Goal: Find specific page/section: Find specific page/section

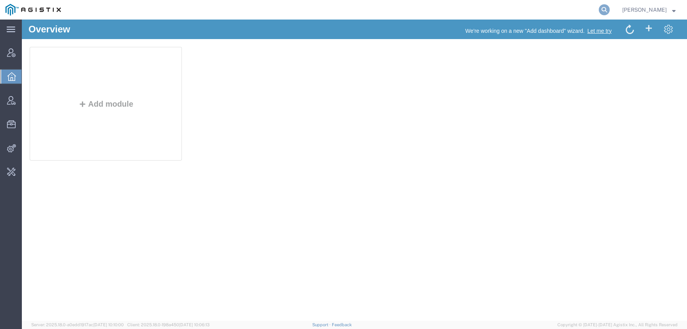
click at [609, 12] on icon at bounding box center [604, 9] width 11 height 11
type input "syneos"
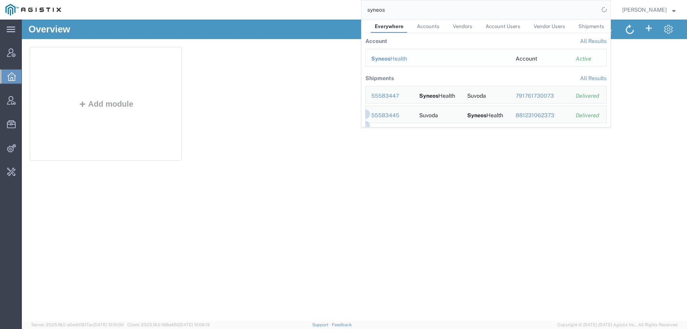
click at [405, 58] on div "Syneos Health" at bounding box center [437, 59] width 133 height 8
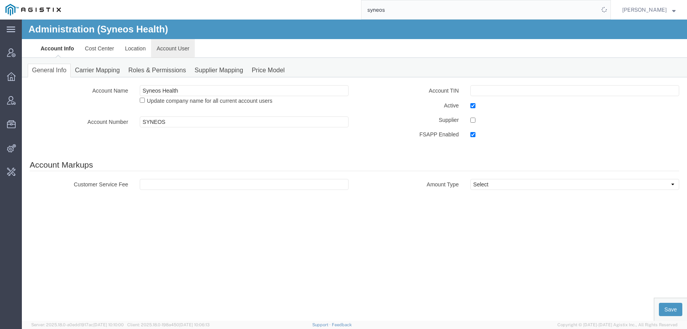
click at [168, 47] on link "Account User" at bounding box center [173, 48] width 44 height 19
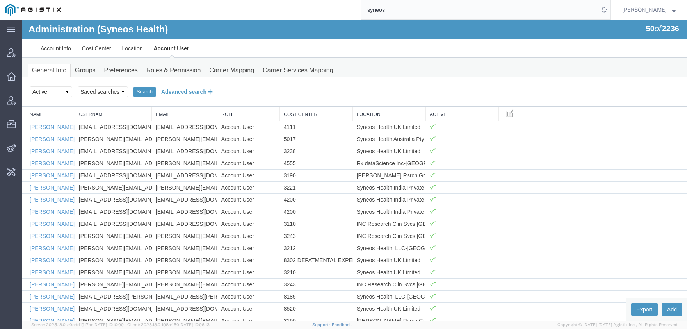
click at [174, 88] on button "Advanced search" at bounding box center [188, 91] width 64 height 13
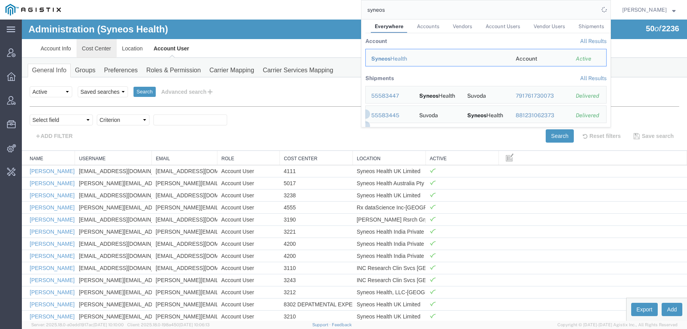
click at [97, 51] on link "Cost Center" at bounding box center [96, 48] width 40 height 19
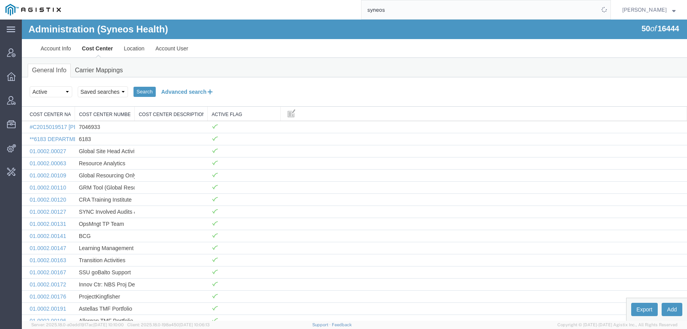
click at [178, 93] on button "Advanced search" at bounding box center [188, 91] width 64 height 13
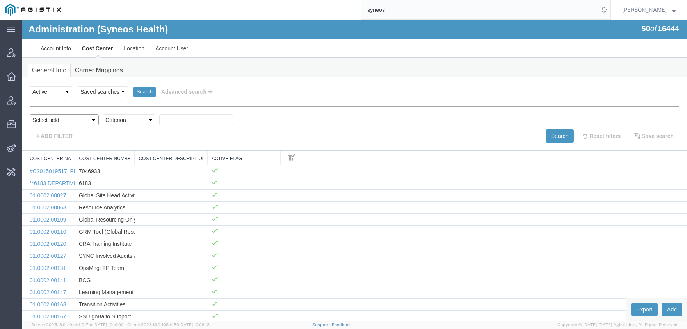
click at [30, 114] on select "Select field Cost Center Description Cost Center Name Cost Center Number" at bounding box center [64, 119] width 69 height 11
select select "costCenterName"
click option "Cost Center Name" at bounding box center [22, 20] width 0 height 0
click at [144, 126] on body "Administration (Syneos Health) 50 of 16444 Account Info Cost Center Location Ac…" at bounding box center [354, 157] width 665 height 274
click at [103, 114] on select "Criterion contains does not contain is is blank is not blank starts with" at bounding box center [129, 119] width 53 height 11
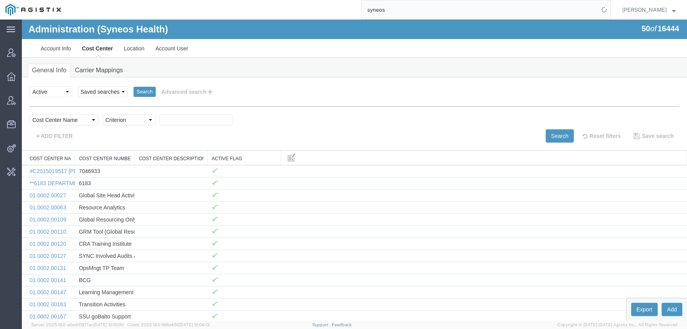
select select "contains"
click option "contains" at bounding box center [22, 20] width 0 height 0
click at [175, 127] on div "Select field Cost Center Description Cost Center Name Cost Center Number Criter…" at bounding box center [354, 121] width 649 height 15
click at [184, 124] on input "text" at bounding box center [196, 119] width 74 height 11
paste input "033090"
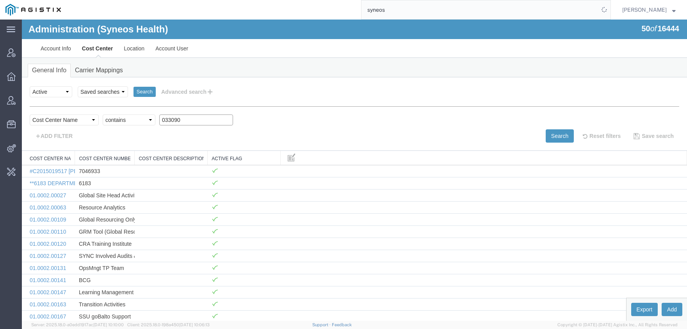
drag, startPoint x: 187, startPoint y: 117, endPoint x: 151, endPoint y: 114, distance: 36.5
click at [159, 114] on input "033090" at bounding box center [196, 119] width 74 height 11
paste input "**6183 DEPARTMENTAL EXPENSE"
click at [556, 137] on button "Search" at bounding box center [560, 135] width 28 height 13
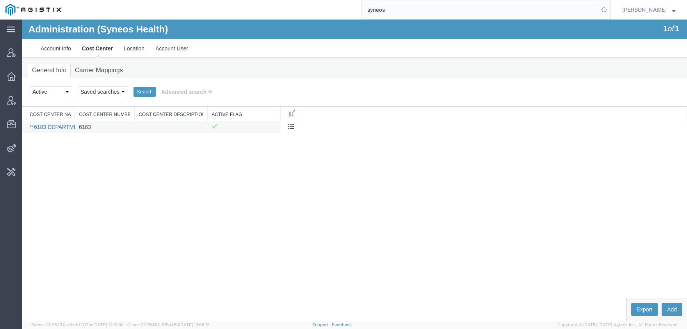
click at [42, 127] on link "**6183 DEPARTMENTAL EXPENSE" at bounding box center [74, 127] width 89 height 6
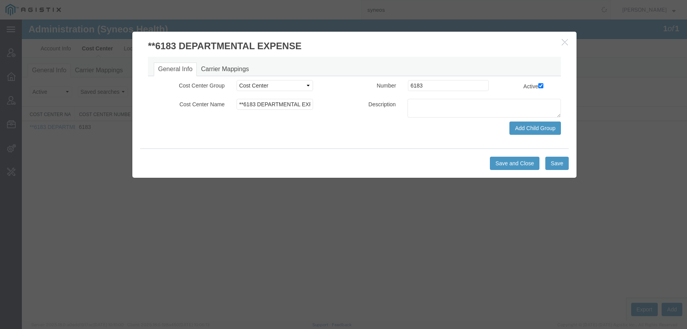
click at [567, 40] on icon "button" at bounding box center [565, 42] width 6 height 7
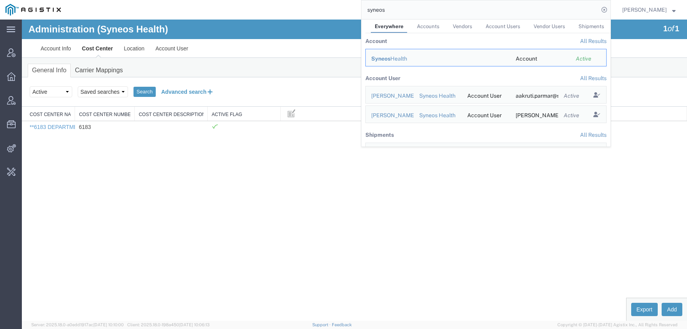
click at [170, 89] on button "Advanced search" at bounding box center [188, 91] width 64 height 13
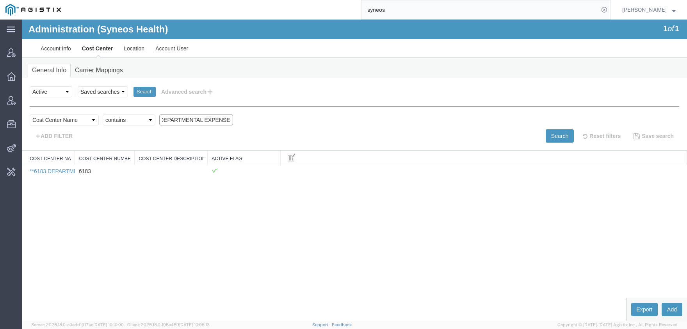
click at [204, 124] on input "**6183 DEPARTMENTAL EXPENSE" at bounding box center [196, 119] width 74 height 11
paste input "3231"
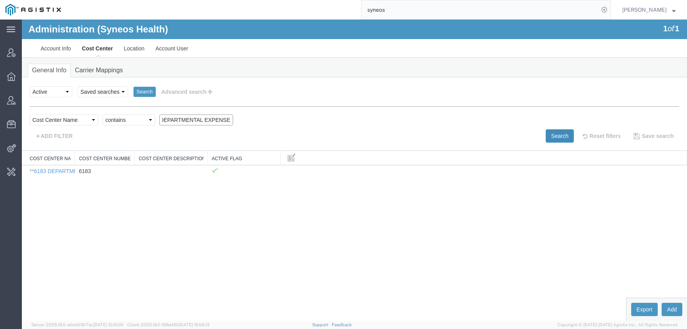
type input "3231 DEPARTMENTAL EXPENSE"
click at [561, 135] on button "Search" at bounding box center [560, 135] width 28 height 13
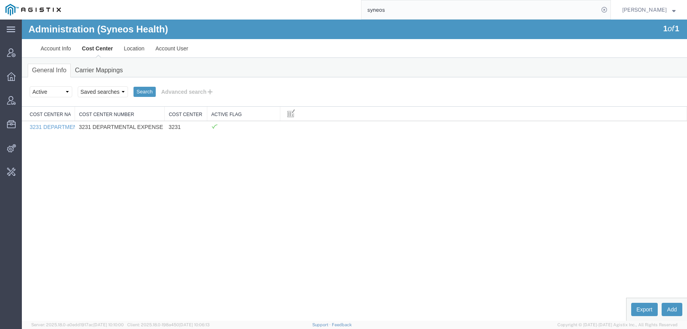
drag, startPoint x: 134, startPoint y: 113, endPoint x: 165, endPoint y: 116, distance: 30.5
click at [165, 116] on div "Cost Center Name Cost Center Number Cost Center Description Active Flag 3231 DE…" at bounding box center [354, 120] width 665 height 26
drag, startPoint x: 75, startPoint y: 112, endPoint x: 102, endPoint y: 114, distance: 27.4
click at [102, 114] on div "Cost Center Name Cost Center Number Cost Center Description Active Flag 3231 DE…" at bounding box center [354, 120] width 665 height 26
